Goal: Information Seeking & Learning: Learn about a topic

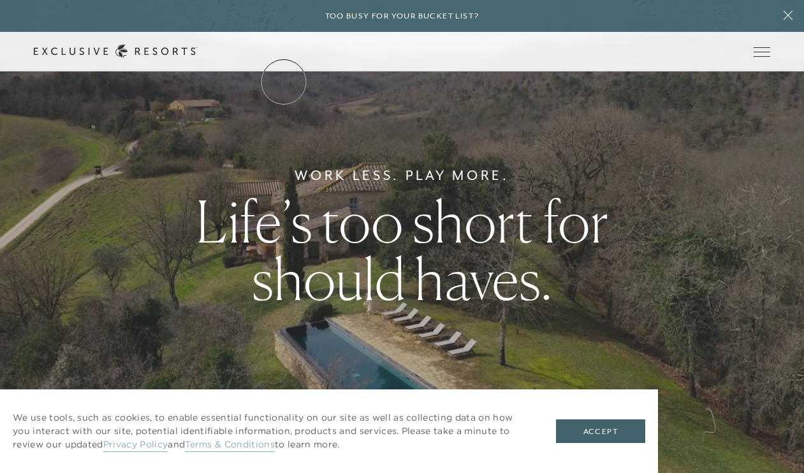
click at [0, 0] on link "The Collection" at bounding box center [0, 0] width 0 height 0
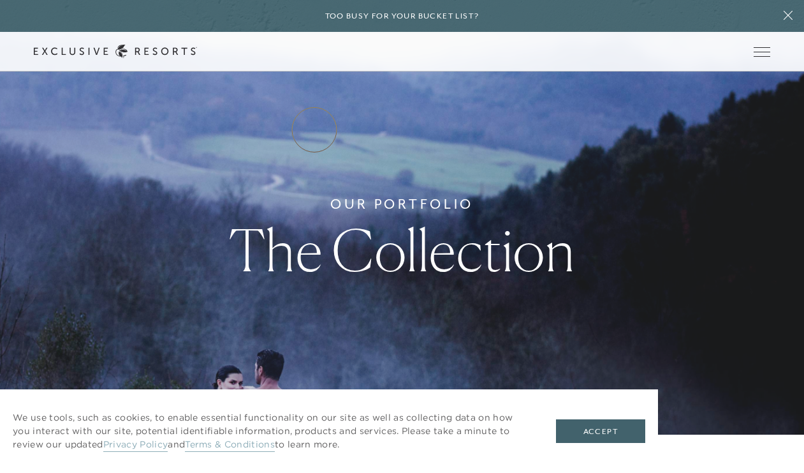
click at [0, 0] on link "Residence Collection" at bounding box center [0, 0] width 0 height 0
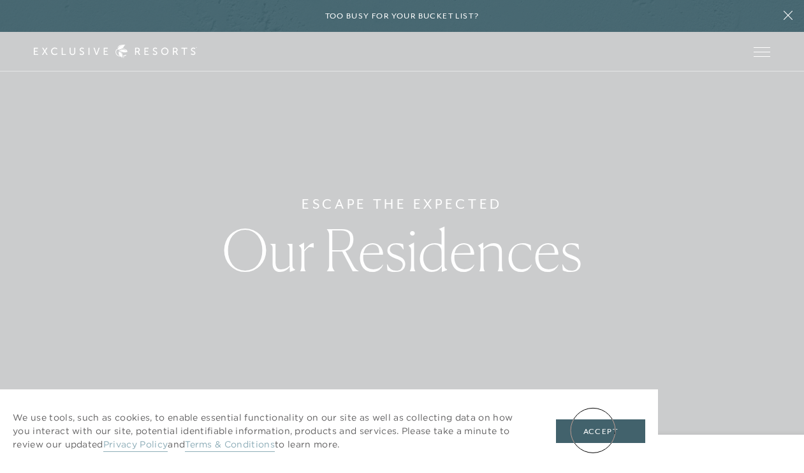
click at [593, 430] on button "Accept" at bounding box center [600, 431] width 89 height 24
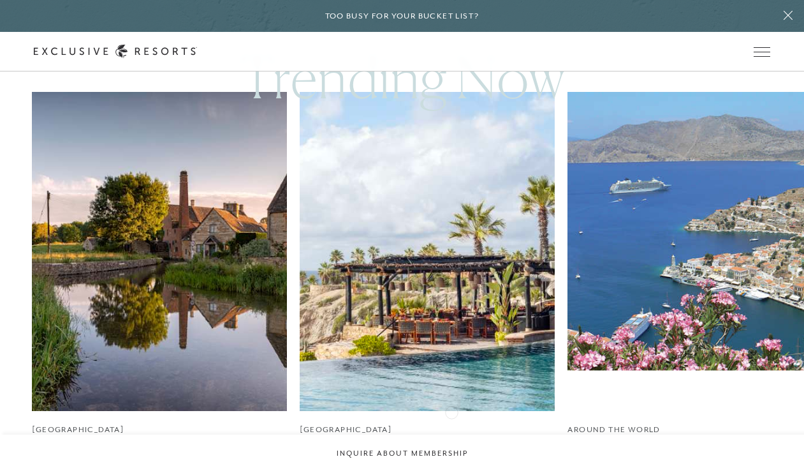
scroll to position [1140, 0]
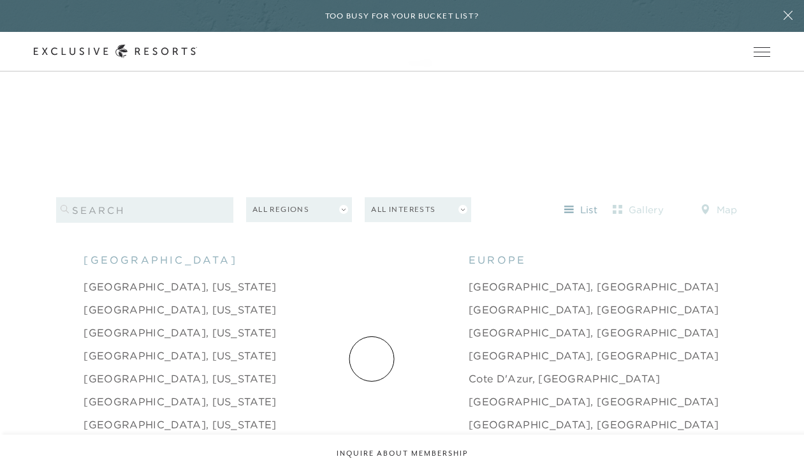
click at [469, 371] on link "Cote d'Azur, [GEOGRAPHIC_DATA]" at bounding box center [565, 378] width 192 height 15
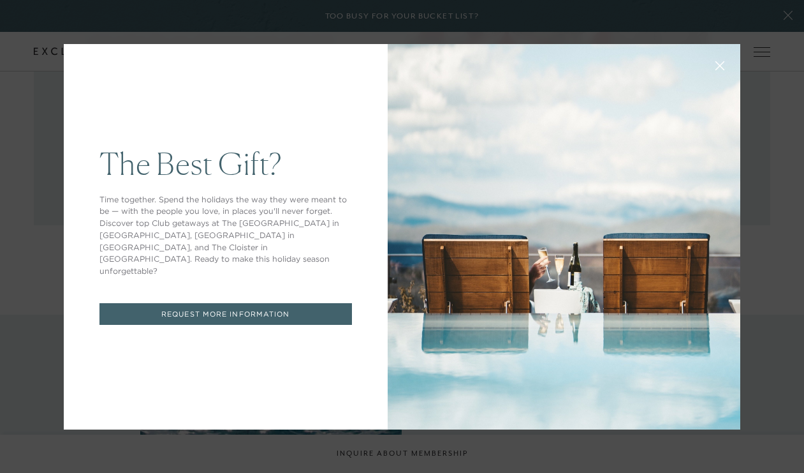
click at [722, 64] on icon at bounding box center [721, 66] width 10 height 10
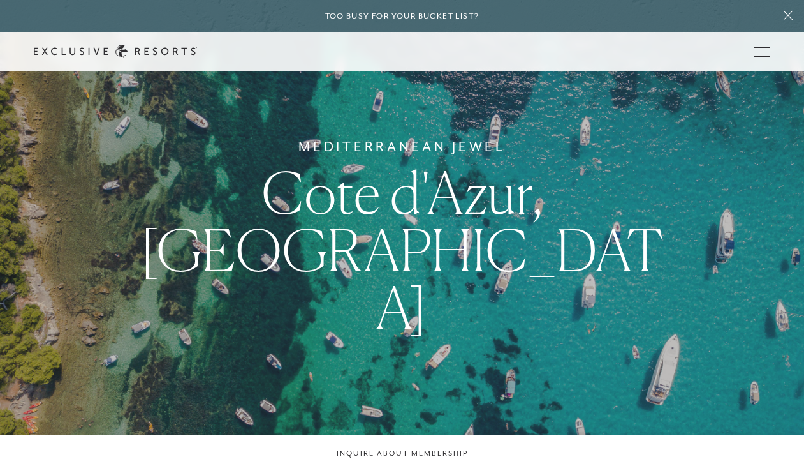
scroll to position [1140, 0]
